Goal: Task Accomplishment & Management: Use online tool/utility

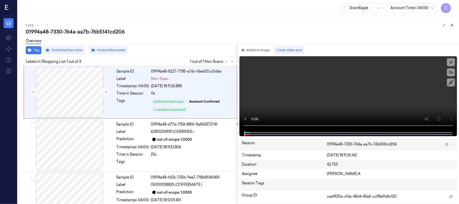
click at [452, 24] on icon at bounding box center [452, 25] width 4 height 4
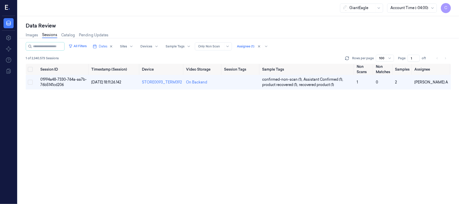
click at [6, 4] on icon at bounding box center [7, 8] width 5 height 8
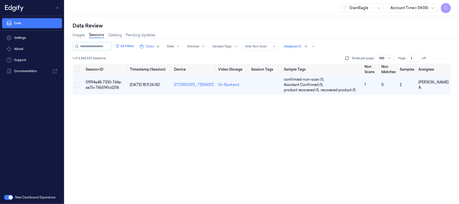
click at [10, 197] on button "button" at bounding box center [8, 197] width 9 height 5
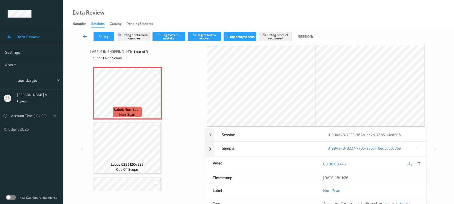
click at [84, 36] on icon at bounding box center [85, 36] width 5 height 5
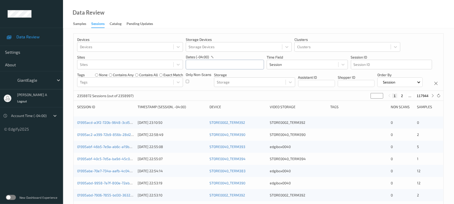
click at [210, 64] on input "text" at bounding box center [225, 65] width 78 height 10
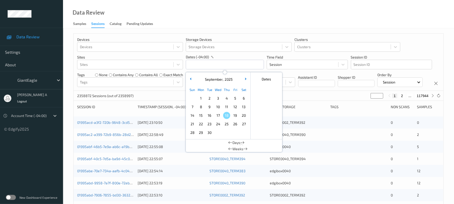
click at [220, 115] on span "17" at bounding box center [218, 115] width 7 height 7
type input "[DATE] 00:00 -> [DATE] 23:59"
click at [313, 91] on div "Devices Devices Storage Devices Storage Devices Clusters Clusters Sites Sites d…" at bounding box center [259, 62] width 370 height 57
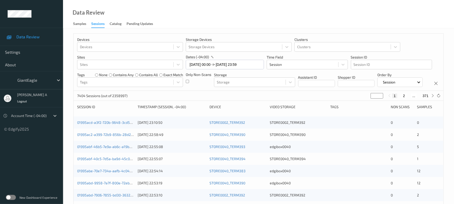
click at [190, 82] on div "Only Non-Scans" at bounding box center [198, 79] width 25 height 15
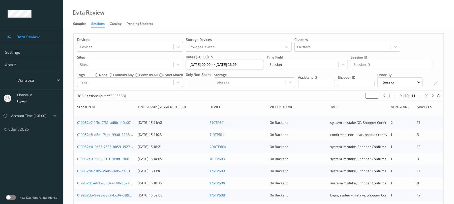
click at [234, 67] on input "16/09/2025 00:00 -> 16/09/2025 23:59" at bounding box center [225, 65] width 78 height 10
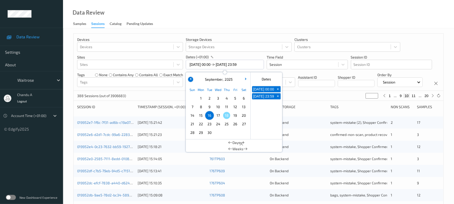
click at [189, 78] on button "button" at bounding box center [190, 79] width 5 height 5
click at [235, 98] on span "1" at bounding box center [235, 98] width 7 height 7
type input "01/08/2025 00:00"
type input "*"
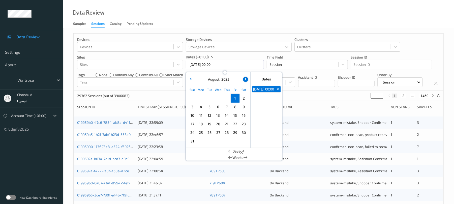
click at [245, 78] on icon "button" at bounding box center [245, 79] width 2 height 2
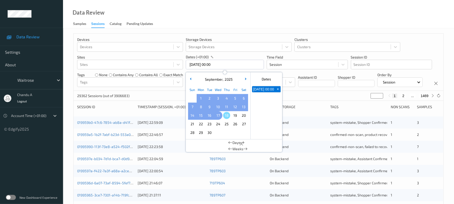
click at [218, 114] on span "17" at bounding box center [218, 115] width 7 height 7
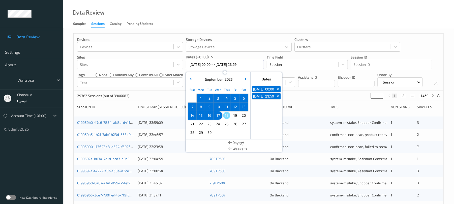
click at [294, 91] on div "Devices Devices Storage Devices Storage Devices Clusters Clusters Sites Sites d…" at bounding box center [259, 62] width 370 height 57
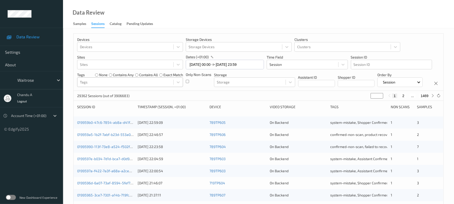
click at [105, 81] on div at bounding box center [125, 82] width 91 height 6
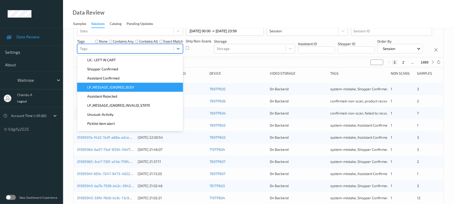
scroll to position [144, 0]
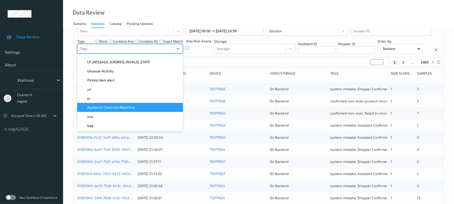
click at [120, 107] on span "Assitance Clean the Meachine" at bounding box center [111, 107] width 48 height 5
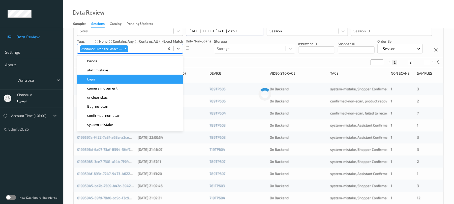
click at [203, 57] on div "Devices Devices Storage Devices Storage Devices Clusters Clusters Sites Sites d…" at bounding box center [259, 28] width 370 height 57
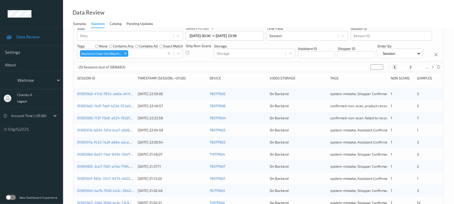
scroll to position [0, 0]
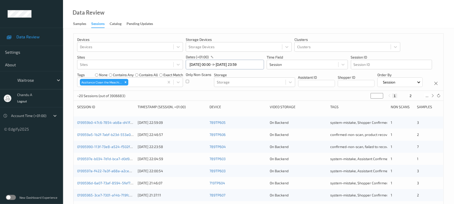
click at [231, 65] on input "01/08/2025 00:00 -> 17/09/2025 23:59" at bounding box center [225, 65] width 78 height 10
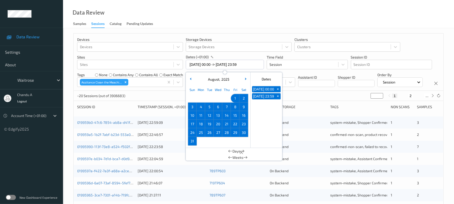
click at [193, 140] on span "31" at bounding box center [192, 141] width 7 height 7
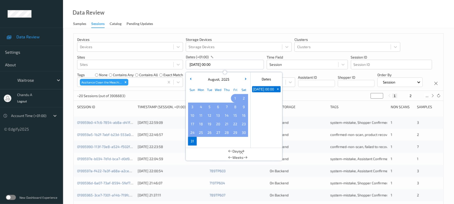
click at [234, 97] on span "1" at bounding box center [235, 98] width 7 height 7
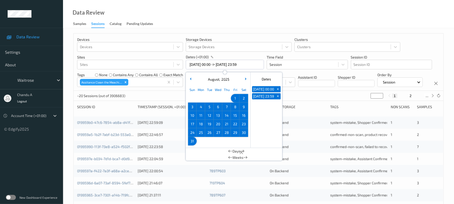
click at [300, 91] on div "Devices Devices Storage Devices Storage Devices Clusters Clusters Sites Sites d…" at bounding box center [259, 62] width 370 height 57
click at [230, 66] on input "01/08/2025 00:00 -> 31/08/2025 23:59" at bounding box center [225, 65] width 78 height 10
click at [257, 129] on div "01/08/2025 00:00 + 31/08/2025 23:59 +" at bounding box center [267, 116] width 32 height 63
click at [243, 78] on button "button" at bounding box center [245, 79] width 5 height 5
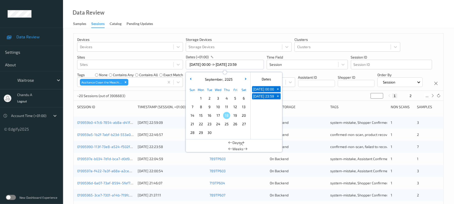
click at [201, 98] on span "1" at bounding box center [200, 98] width 7 height 7
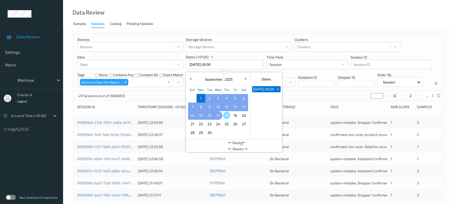
click at [218, 117] on span "17" at bounding box center [218, 115] width 7 height 7
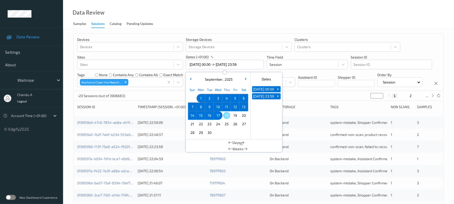
click at [320, 91] on div "Devices Devices Storage Devices Storage Devices Clusters Clusters Sites Sites d…" at bounding box center [259, 62] width 370 height 57
click at [224, 65] on input "01/09/2025 00:00 -> 17/09/2025 23:59" at bounding box center [225, 65] width 78 height 10
click at [190, 77] on button "button" at bounding box center [190, 79] width 5 height 5
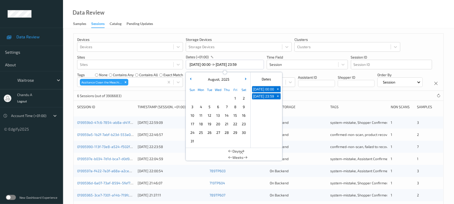
click at [234, 116] on span "15" at bounding box center [235, 115] width 7 height 7
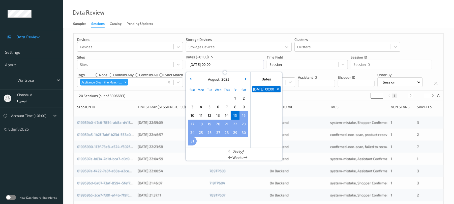
click at [193, 141] on span "31" at bounding box center [192, 141] width 7 height 7
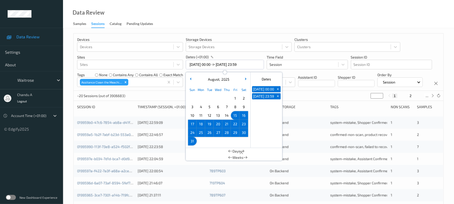
click at [307, 91] on div "Devices Devices Storage Devices Storage Devices Clusters Clusters Sites Sites d…" at bounding box center [259, 62] width 370 height 57
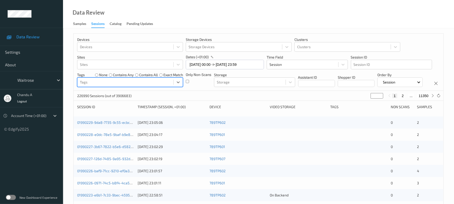
click at [192, 91] on div "Devices Devices Storage Devices Storage Devices Clusters Clusters Sites Sites d…" at bounding box center [259, 62] width 370 height 57
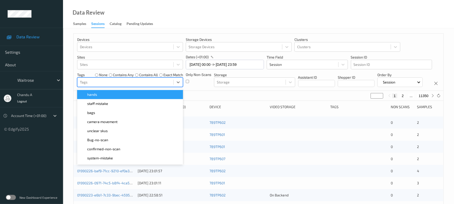
click at [130, 82] on div at bounding box center [125, 82] width 91 height 6
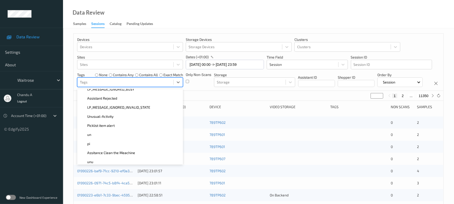
scroll to position [134, 0]
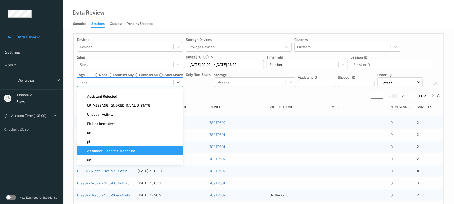
click at [112, 149] on span "Assitance Clean the Meachine" at bounding box center [111, 150] width 48 height 5
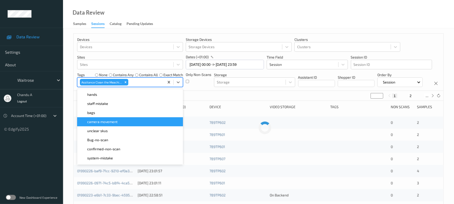
click at [219, 91] on div "Devices Devices Storage Devices Storage Devices Clusters Clusters Sites Sites d…" at bounding box center [259, 62] width 370 height 57
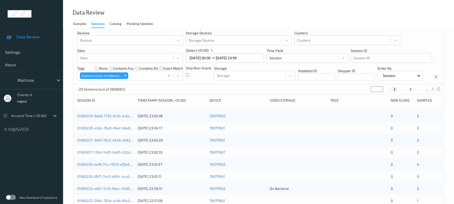
scroll to position [0, 0]
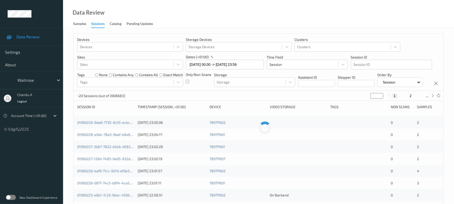
click at [192, 91] on div "Devices Devices Storage Devices Storage Devices Clusters Clusters Sites Sites d…" at bounding box center [259, 62] width 370 height 57
click at [253, 69] on input "15/08/2025 00:00 -> 31/08/2025 23:59" at bounding box center [225, 65] width 78 height 10
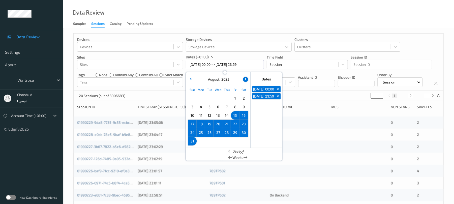
click at [245, 81] on button "button" at bounding box center [245, 79] width 5 height 5
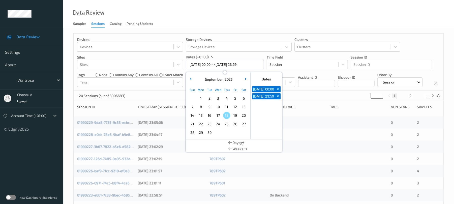
click at [228, 116] on span "18" at bounding box center [226, 115] width 7 height 7
click at [217, 115] on span "17" at bounding box center [218, 115] width 7 height 7
click at [220, 115] on span "17" at bounding box center [218, 115] width 7 height 7
type input "17/09/2025 00:00 -> 17/09/2025 23:59"
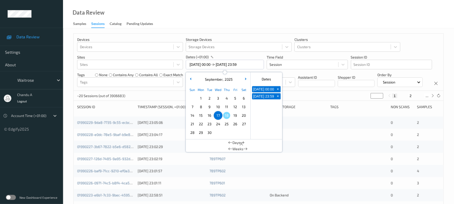
click at [313, 91] on div "Devices Devices Storage Devices Storage Devices Clusters Clusters Sites Sites d…" at bounding box center [259, 62] width 370 height 57
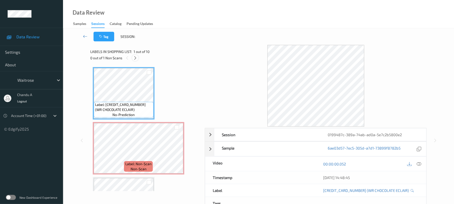
click at [134, 59] on icon at bounding box center [135, 58] width 4 height 5
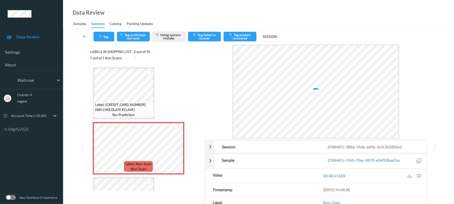
scroll to position [3, 0]
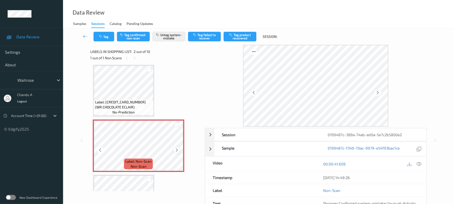
click at [179, 149] on div at bounding box center [177, 150] width 6 height 6
click at [177, 150] on icon at bounding box center [177, 150] width 4 height 5
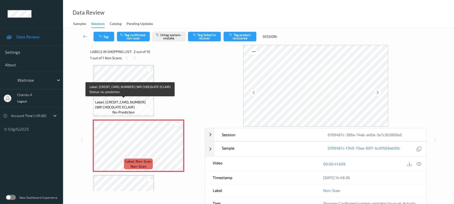
click at [139, 102] on span "Label: [CREDIT_CARD_NUMBER] (WR CHOCOLATE ECLAIR)" at bounding box center [123, 105] width 57 height 10
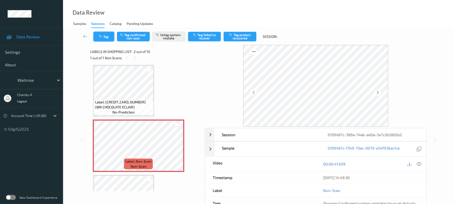
click at [99, 34] on button "Tag" at bounding box center [104, 37] width 21 height 10
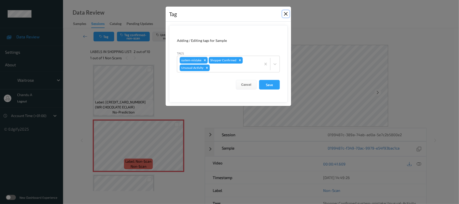
click at [287, 14] on button "Close" at bounding box center [285, 13] width 7 height 7
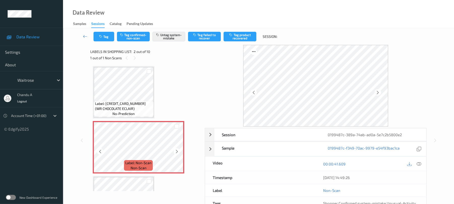
scroll to position [0, 0]
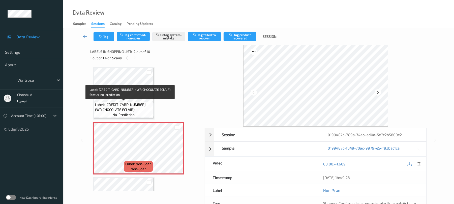
click at [139, 103] on span "Label: [CREDIT_CARD_NUMBER] (WR CHOCOLATE ECLAIR)" at bounding box center [123, 107] width 57 height 10
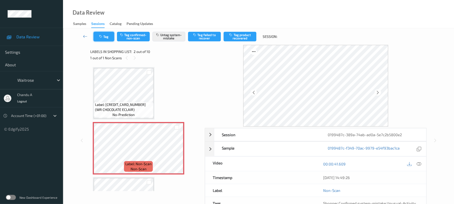
click at [106, 34] on button "Tag" at bounding box center [104, 37] width 21 height 10
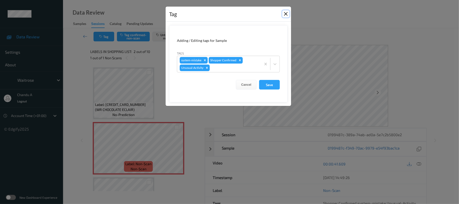
click at [286, 14] on button "Close" at bounding box center [285, 13] width 7 height 7
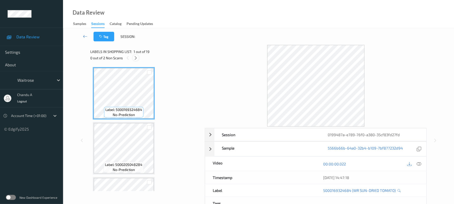
click at [136, 58] on icon at bounding box center [136, 58] width 4 height 5
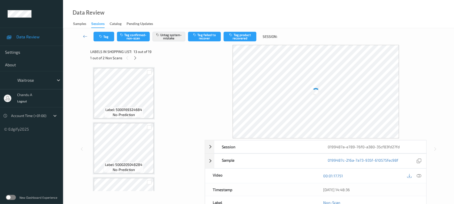
scroll to position [607, 0]
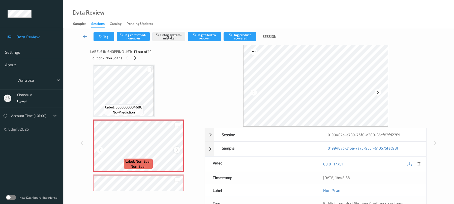
click at [176, 151] on icon at bounding box center [177, 150] width 4 height 5
click at [96, 36] on button "Tag" at bounding box center [104, 37] width 21 height 10
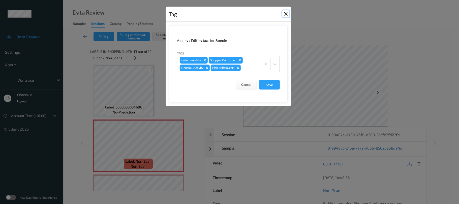
click at [286, 13] on button "Close" at bounding box center [285, 13] width 7 height 7
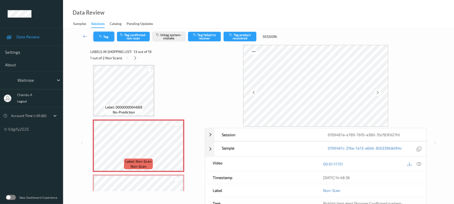
click at [107, 37] on button "Tag" at bounding box center [104, 37] width 21 height 10
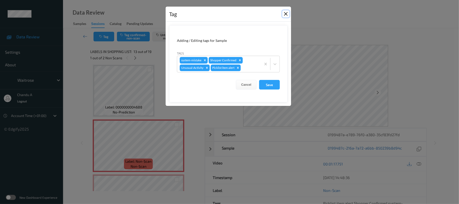
click at [286, 16] on button "Close" at bounding box center [285, 13] width 7 height 7
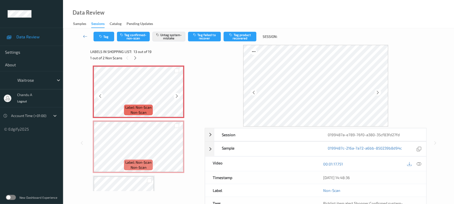
scroll to position [674, 0]
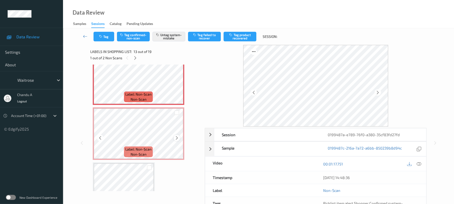
click at [177, 137] on icon at bounding box center [177, 138] width 4 height 5
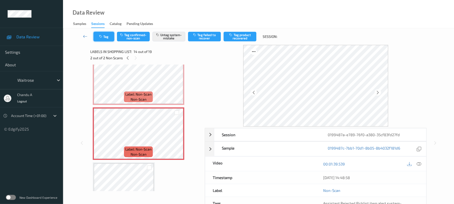
click at [111, 40] on button "Tag" at bounding box center [104, 37] width 21 height 10
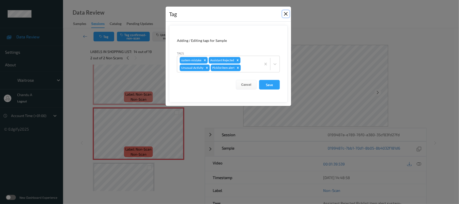
click at [285, 14] on button "Close" at bounding box center [285, 13] width 7 height 7
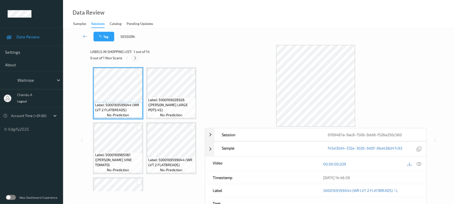
click at [137, 58] on icon at bounding box center [135, 58] width 4 height 5
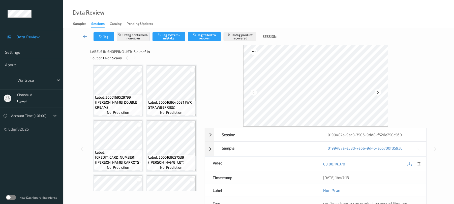
click at [176, 42] on icon at bounding box center [177, 40] width 4 height 5
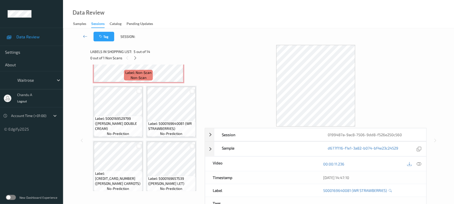
scroll to position [189, 0]
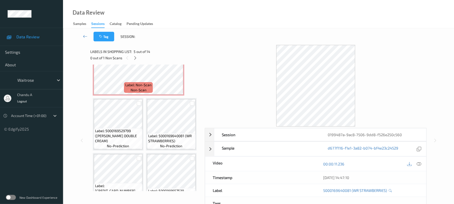
click at [415, 163] on div at bounding box center [414, 163] width 16 height 7
click at [418, 163] on icon at bounding box center [419, 164] width 5 height 5
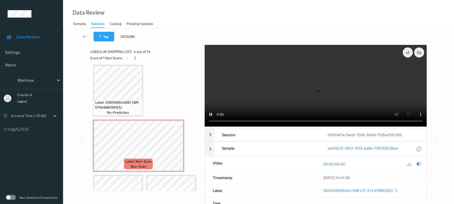
scroll to position [222, 0]
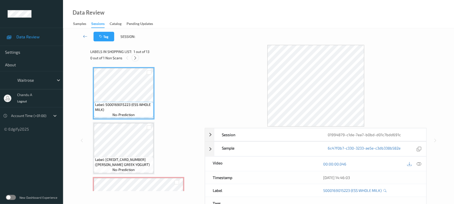
click at [135, 55] on div at bounding box center [135, 58] width 6 height 6
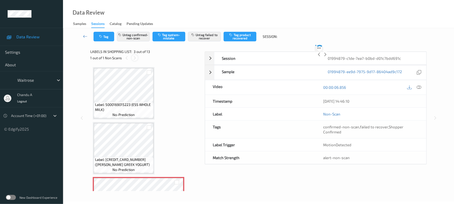
scroll to position [58, 0]
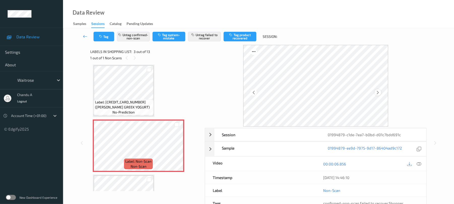
click at [379, 93] on icon at bounding box center [378, 92] width 4 height 5
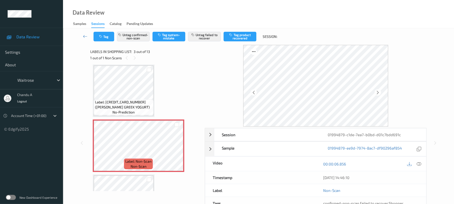
click at [379, 93] on icon at bounding box center [378, 92] width 4 height 5
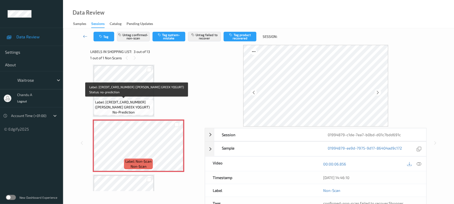
click at [142, 104] on span "Label: 5000169579633 (WR ESS GREEK YOGURT)" at bounding box center [123, 105] width 57 height 10
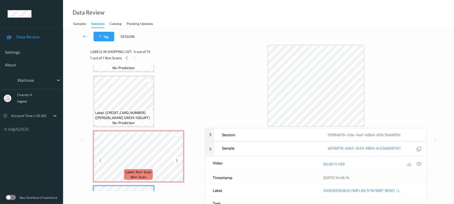
scroll to position [34, 0]
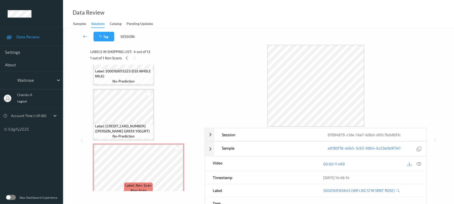
click at [118, 76] on span "Label: 5000169015223 (ESS WHOLE MILK)" at bounding box center [123, 74] width 57 height 10
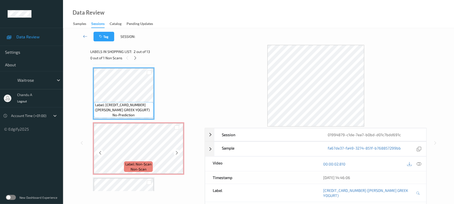
scroll to position [67, 0]
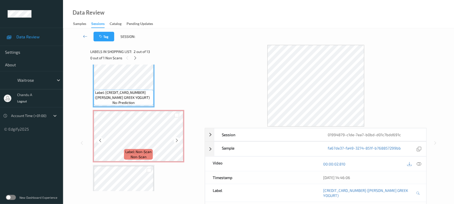
click at [140, 151] on span "Label: Non-Scan" at bounding box center [138, 151] width 26 height 5
click at [421, 163] on icon at bounding box center [419, 164] width 5 height 5
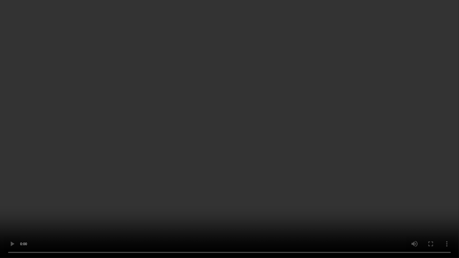
click at [234, 133] on video at bounding box center [229, 129] width 459 height 258
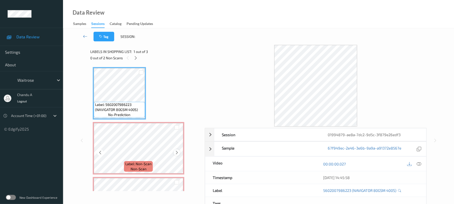
click at [177, 151] on icon at bounding box center [177, 152] width 4 height 5
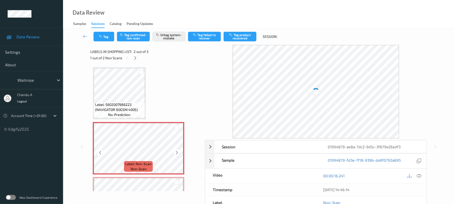
click at [177, 151] on icon at bounding box center [177, 152] width 4 height 5
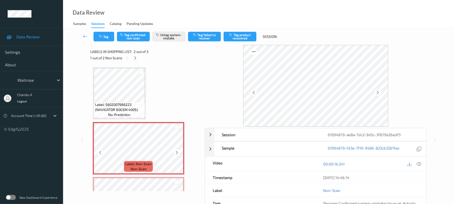
click at [177, 151] on icon at bounding box center [177, 152] width 4 height 5
click at [107, 36] on button "Tag" at bounding box center [104, 37] width 21 height 10
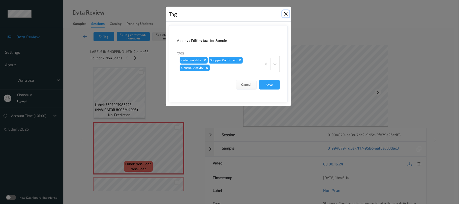
click at [286, 14] on button "Close" at bounding box center [285, 13] width 7 height 7
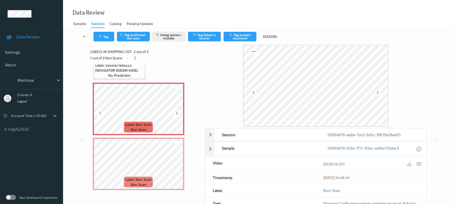
scroll to position [41, 0]
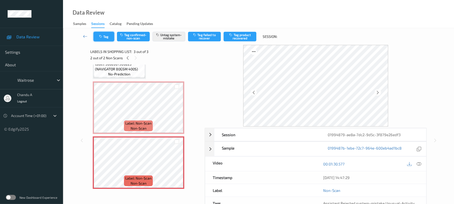
click at [99, 38] on icon "button" at bounding box center [101, 37] width 4 height 4
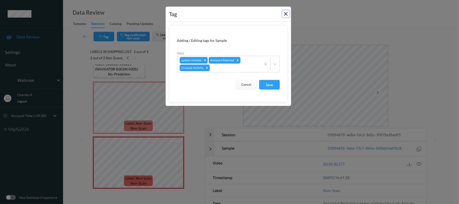
click at [286, 16] on button "Close" at bounding box center [285, 13] width 7 height 7
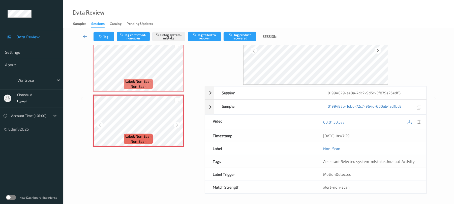
scroll to position [43, 0]
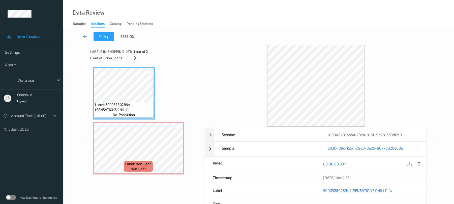
click at [134, 60] on icon at bounding box center [135, 58] width 4 height 5
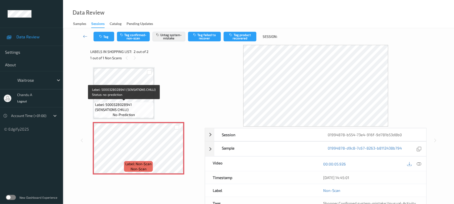
click at [137, 103] on span "Label: 5000328028941 (SENSATIONS CHILLI)" at bounding box center [124, 107] width 58 height 10
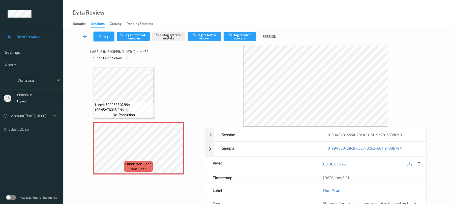
click at [104, 41] on button "Tag" at bounding box center [104, 37] width 21 height 10
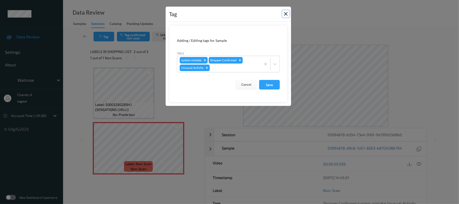
click at [284, 14] on button "Close" at bounding box center [285, 13] width 7 height 7
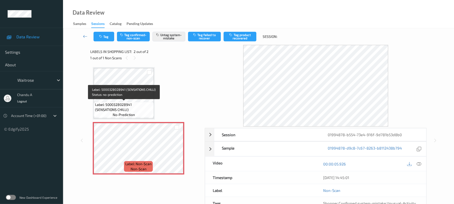
click at [131, 102] on div "Label: 5000328028941 (SENSATIONS CHILLI) no-prediction" at bounding box center [124, 110] width 60 height 16
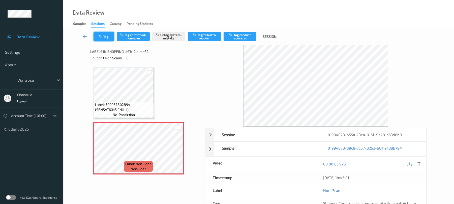
click at [107, 41] on button "Tag" at bounding box center [104, 37] width 21 height 10
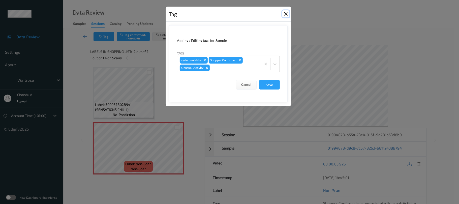
click at [287, 15] on button "Close" at bounding box center [285, 13] width 7 height 7
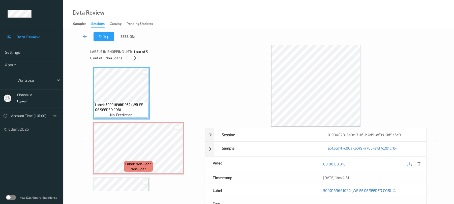
click at [136, 59] on icon at bounding box center [135, 58] width 4 height 5
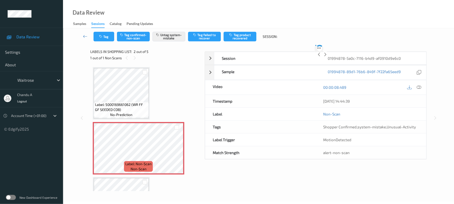
scroll to position [3, 0]
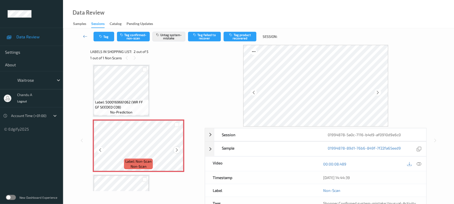
click at [178, 150] on icon at bounding box center [177, 150] width 4 height 5
click at [105, 37] on button "Tag" at bounding box center [104, 37] width 21 height 10
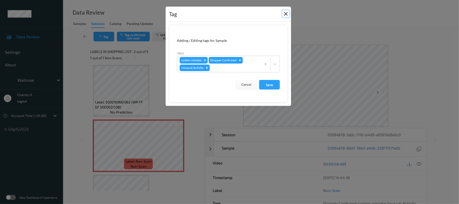
drag, startPoint x: 287, startPoint y: 14, endPoint x: 247, endPoint y: 66, distance: 65.0
click at [286, 14] on button "Close" at bounding box center [285, 13] width 7 height 7
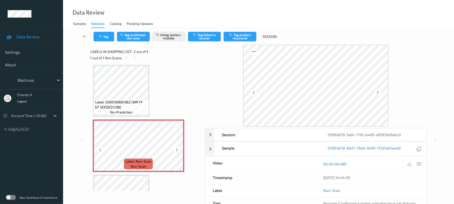
scroll to position [0, 0]
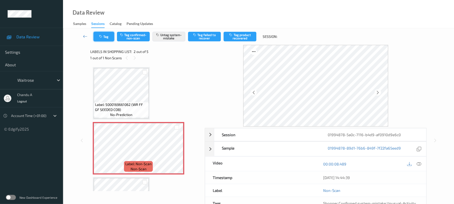
click at [107, 40] on button "Tag" at bounding box center [104, 37] width 21 height 10
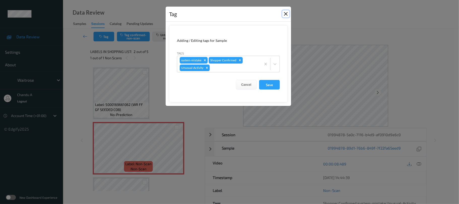
click at [284, 12] on button "Close" at bounding box center [285, 13] width 7 height 7
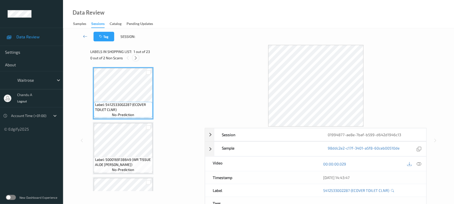
click at [137, 60] on icon at bounding box center [136, 58] width 4 height 5
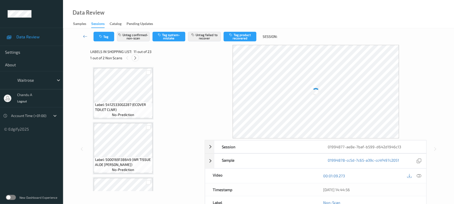
scroll to position [497, 0]
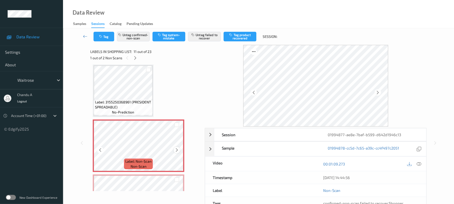
click at [177, 150] on icon at bounding box center [177, 150] width 4 height 5
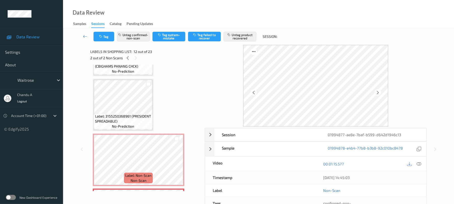
scroll to position [464, 0]
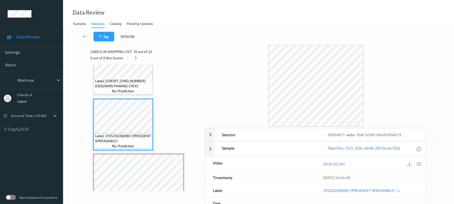
click at [415, 162] on div at bounding box center [414, 163] width 16 height 7
click at [418, 163] on icon at bounding box center [419, 164] width 5 height 5
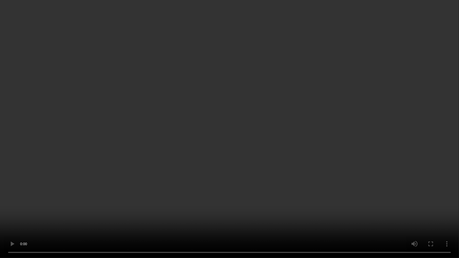
click at [223, 151] on video at bounding box center [229, 129] width 459 height 258
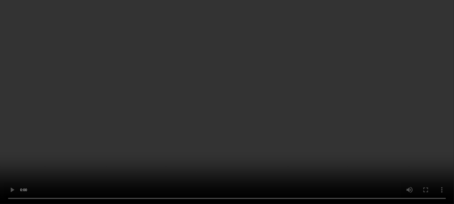
scroll to position [665, 0]
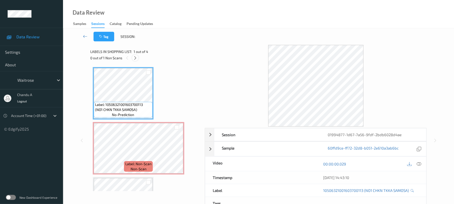
click at [135, 57] on icon at bounding box center [135, 58] width 4 height 5
click at [418, 163] on icon at bounding box center [419, 164] width 5 height 5
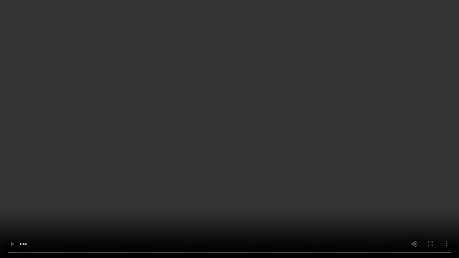
click at [202, 151] on video at bounding box center [229, 129] width 459 height 258
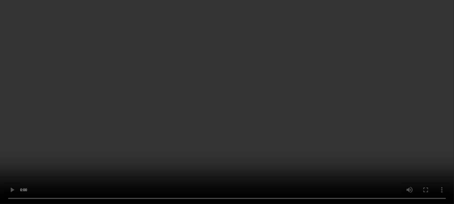
scroll to position [67, 0]
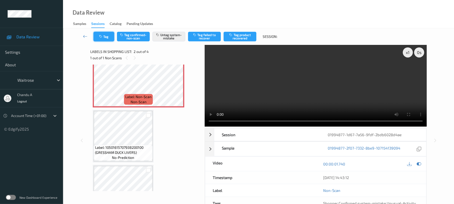
click at [110, 35] on button "Tag" at bounding box center [104, 37] width 21 height 10
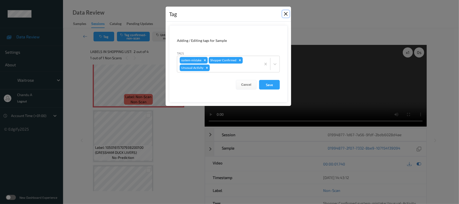
click at [289, 15] on button "Close" at bounding box center [285, 13] width 7 height 7
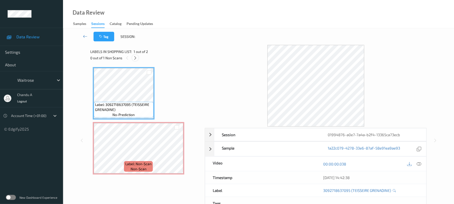
click at [137, 58] on icon at bounding box center [135, 58] width 4 height 5
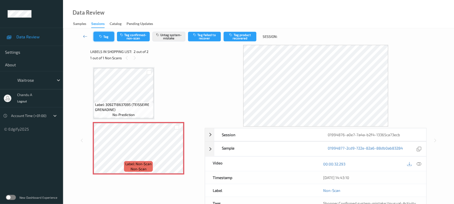
click at [106, 39] on button "Tag" at bounding box center [104, 37] width 21 height 10
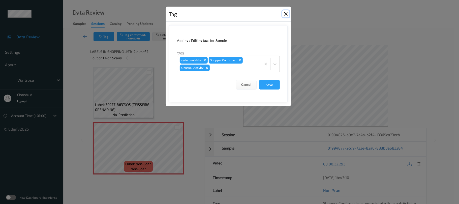
click at [286, 14] on button "Close" at bounding box center [285, 13] width 7 height 7
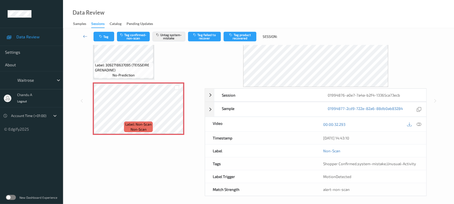
scroll to position [43, 0]
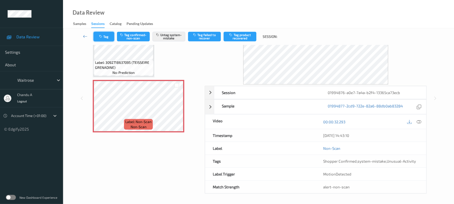
click at [102, 38] on icon "button" at bounding box center [101, 37] width 4 height 4
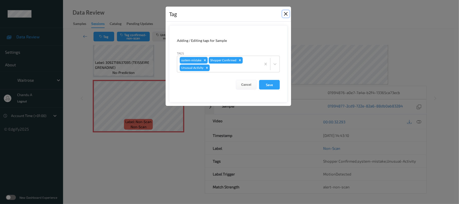
click at [288, 13] on button "Close" at bounding box center [285, 13] width 7 height 7
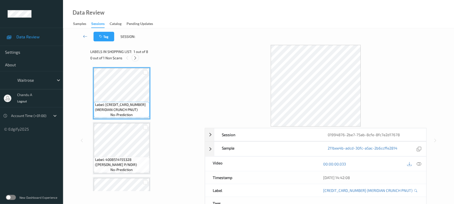
click at [135, 56] on icon at bounding box center [135, 58] width 4 height 5
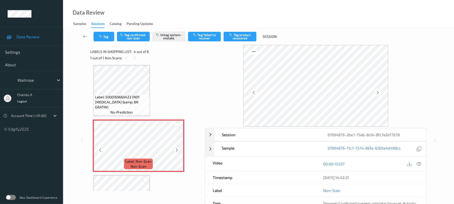
click at [177, 149] on icon at bounding box center [177, 150] width 4 height 5
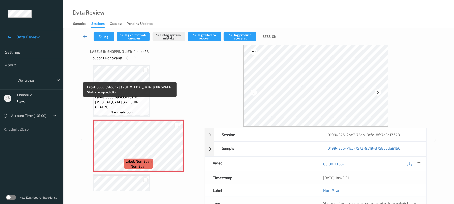
click at [138, 104] on span "Label: 5000169660423 (NO1 [MEDICAL_DATA] &amp; BR GRATIN)" at bounding box center [121, 102] width 53 height 15
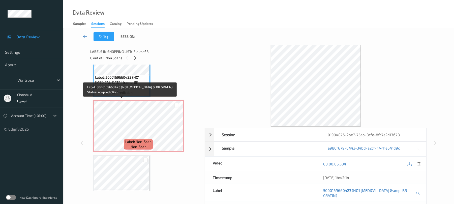
scroll to position [146, 0]
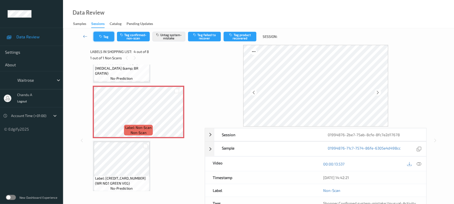
click at [110, 38] on button "Tag" at bounding box center [104, 37] width 21 height 10
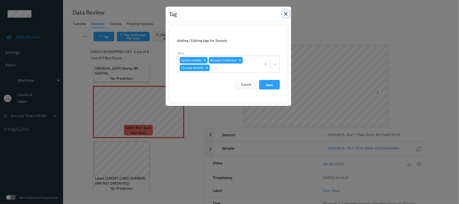
click at [285, 14] on button "Close" at bounding box center [285, 13] width 7 height 7
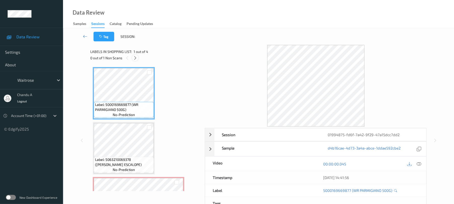
click at [135, 58] on icon at bounding box center [135, 58] width 4 height 5
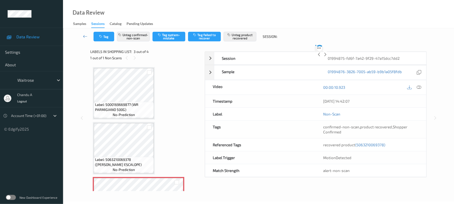
scroll to position [58, 0]
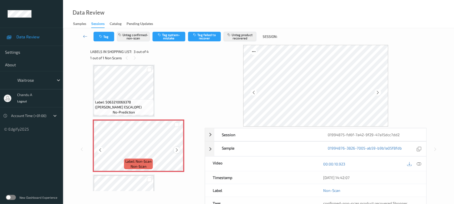
click at [177, 151] on icon at bounding box center [177, 150] width 4 height 5
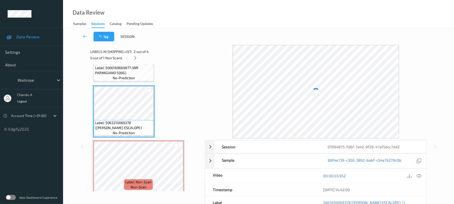
scroll to position [24, 0]
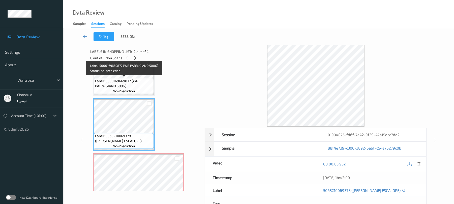
click at [137, 78] on span "Label: 5000169669877 (WR PARMIGIANO 500G)" at bounding box center [124, 83] width 58 height 10
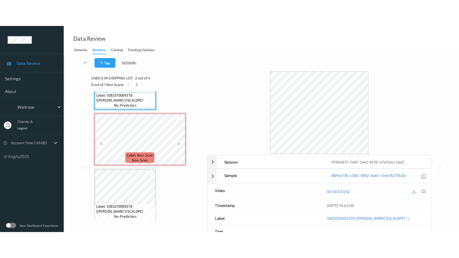
scroll to position [96, 0]
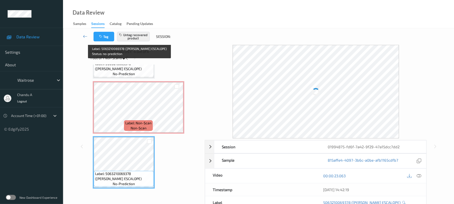
click at [139, 70] on span "Label: 5063210069378 ([PERSON_NAME] ESCALOPE)" at bounding box center [124, 66] width 58 height 10
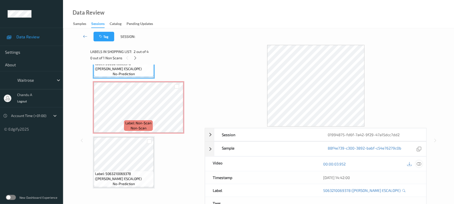
click at [418, 163] on icon at bounding box center [419, 164] width 5 height 5
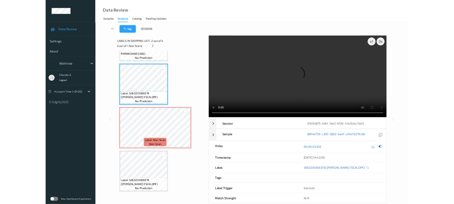
scroll to position [42, 0]
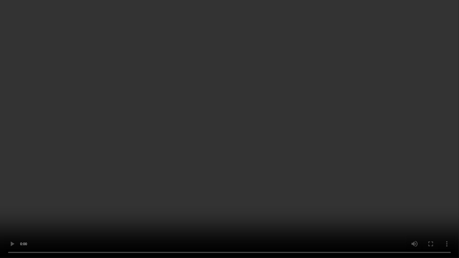
click at [222, 147] on video at bounding box center [229, 129] width 459 height 258
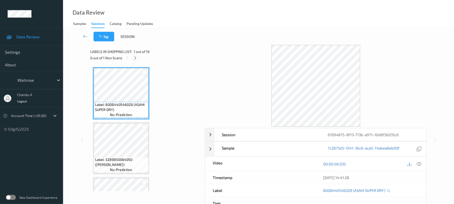
click at [137, 59] on icon at bounding box center [135, 58] width 4 height 5
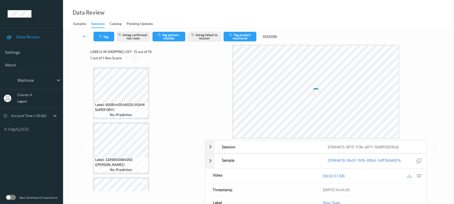
scroll to position [717, 0]
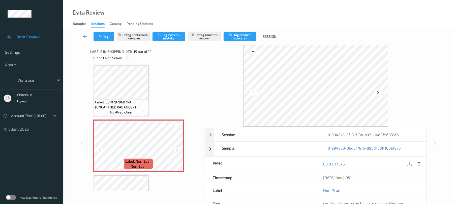
click at [177, 151] on icon at bounding box center [177, 150] width 4 height 5
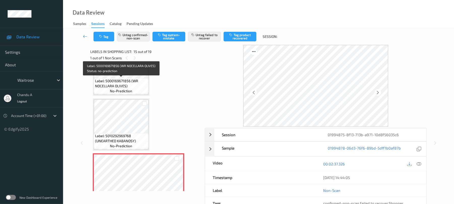
click at [125, 85] on span "Label: 5000169671856 (WR NOCELLARA OLIVES)" at bounding box center [121, 83] width 52 height 10
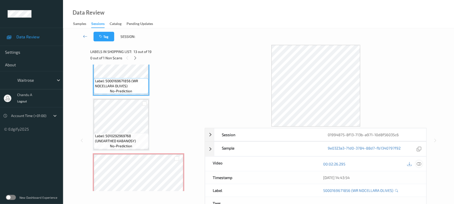
click at [418, 165] on icon at bounding box center [419, 164] width 5 height 5
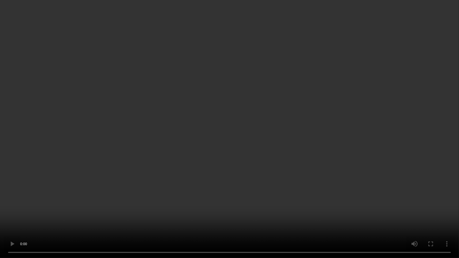
drag, startPoint x: 262, startPoint y: 161, endPoint x: 262, endPoint y: 149, distance: 11.3
click at [262, 156] on video at bounding box center [229, 129] width 459 height 258
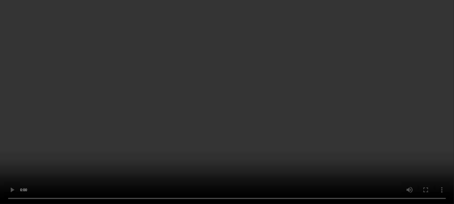
scroll to position [717, 0]
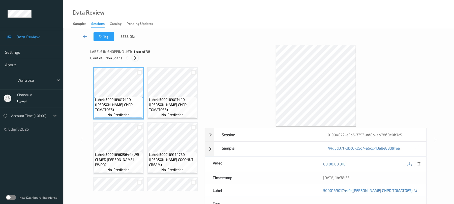
click at [133, 58] on icon at bounding box center [135, 58] width 4 height 5
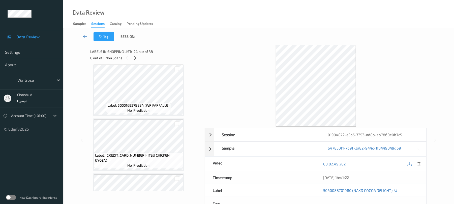
scroll to position [1200, 0]
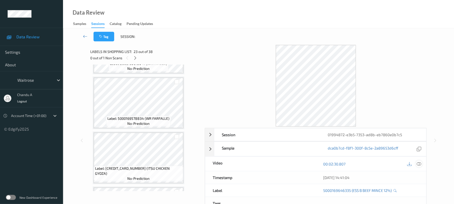
click at [420, 162] on icon at bounding box center [419, 164] width 5 height 5
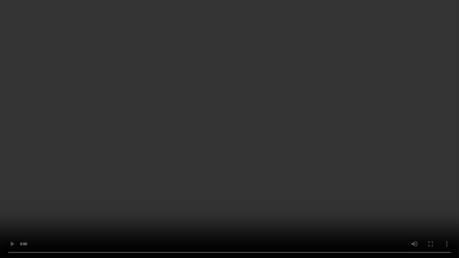
click at [180, 159] on video at bounding box center [229, 129] width 459 height 258
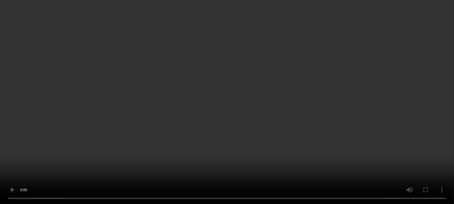
scroll to position [1334, 0]
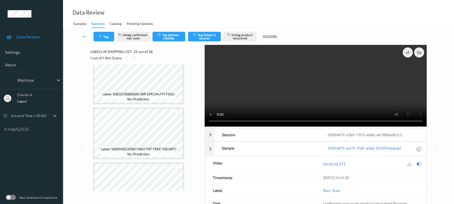
click at [265, 89] on video at bounding box center [316, 86] width 222 height 82
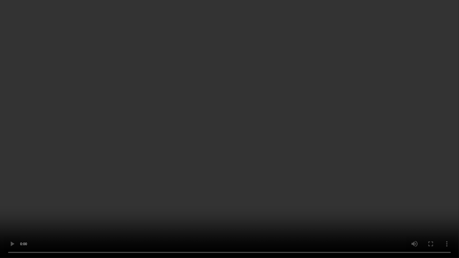
click at [227, 128] on video at bounding box center [229, 129] width 459 height 258
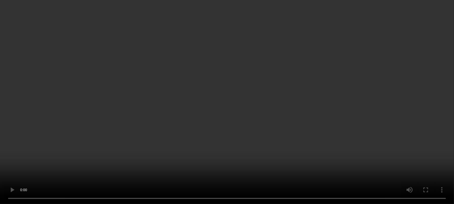
scroll to position [1301, 0]
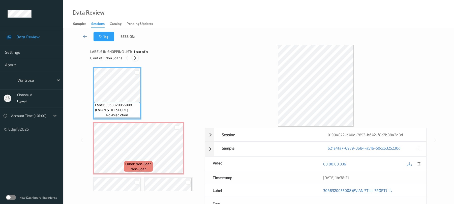
click at [135, 59] on icon at bounding box center [135, 58] width 4 height 5
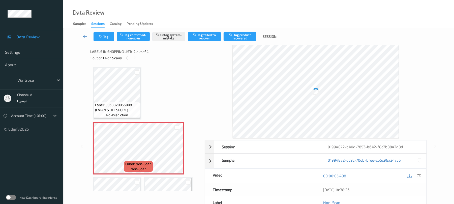
scroll to position [3, 0]
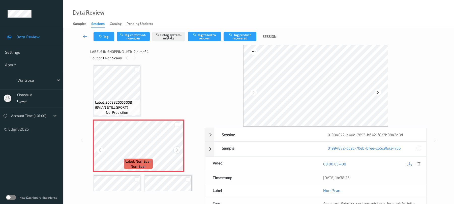
click at [178, 149] on icon at bounding box center [177, 150] width 4 height 5
click at [101, 32] on button "Tag" at bounding box center [104, 37] width 21 height 10
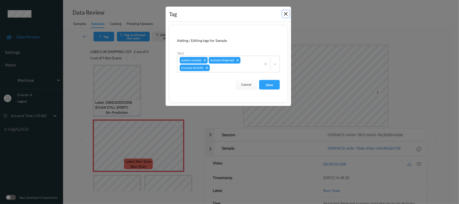
click at [287, 15] on button "Close" at bounding box center [285, 13] width 7 height 7
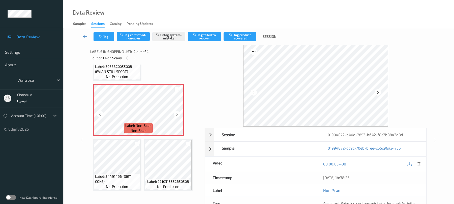
scroll to position [41, 0]
